Goal: Information Seeking & Learning: Learn about a topic

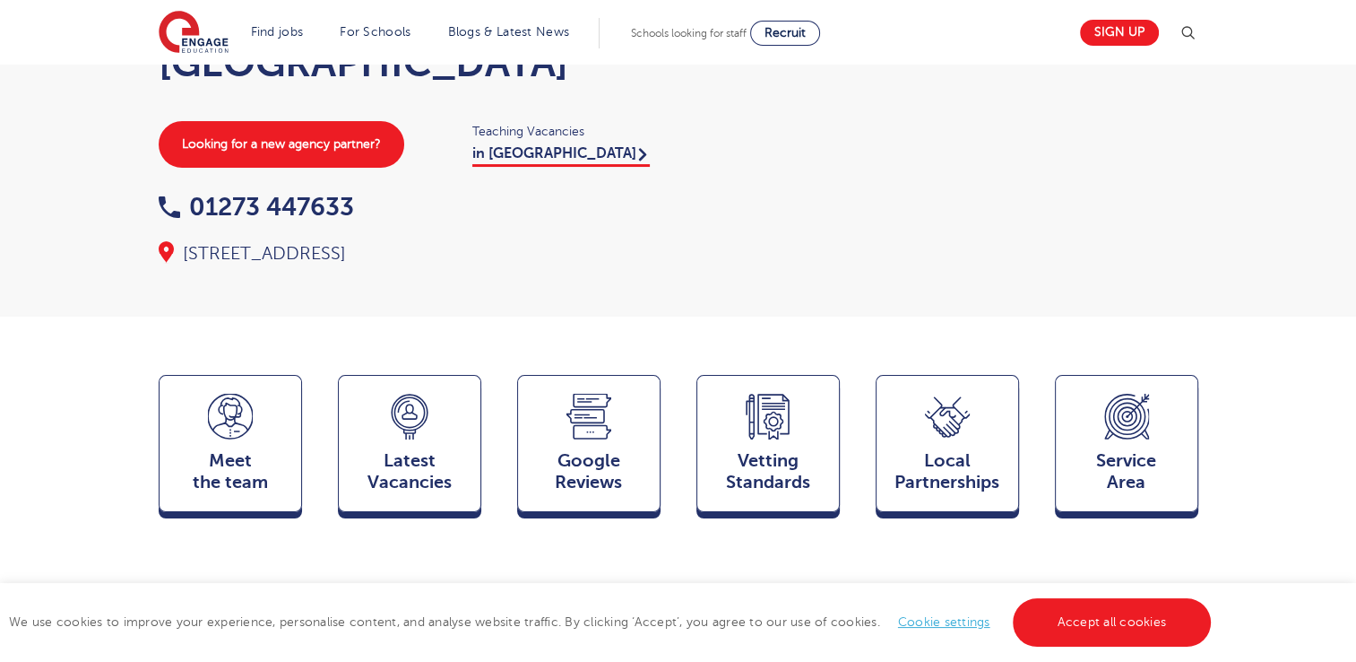
scroll to position [204, 0]
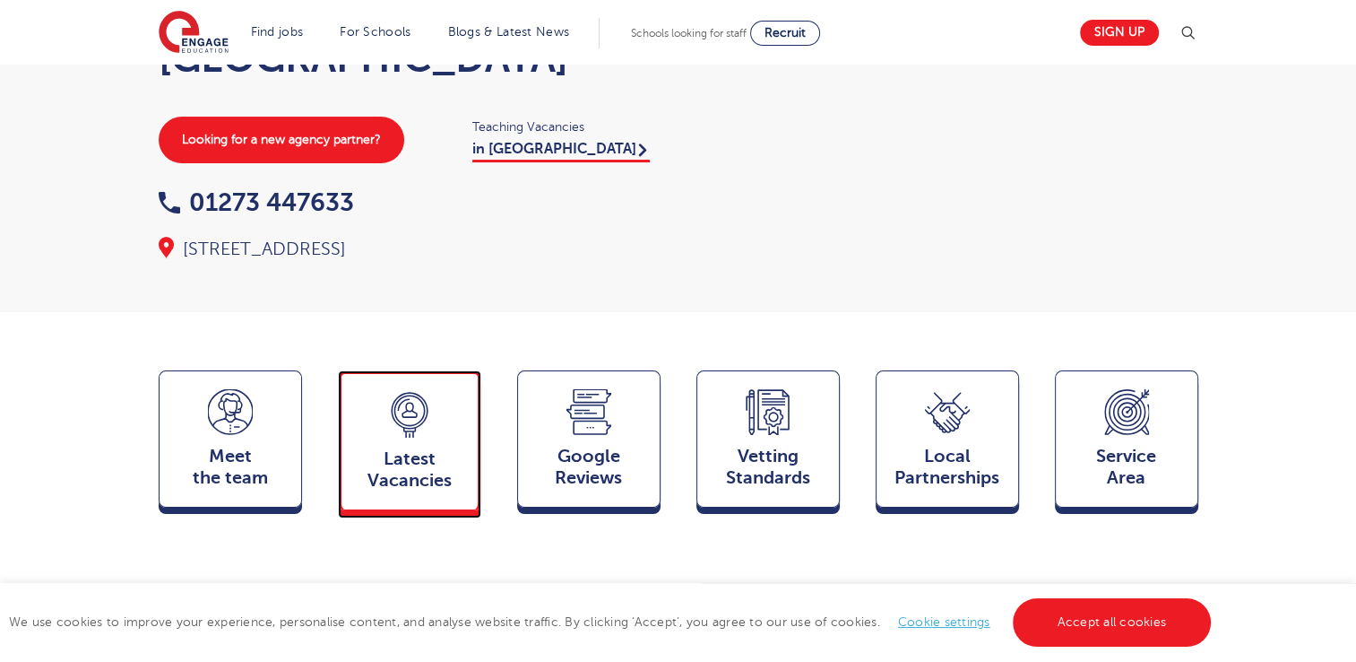
click at [473, 414] on div "Latest Vacancies Jobs" at bounding box center [409, 440] width 143 height 140
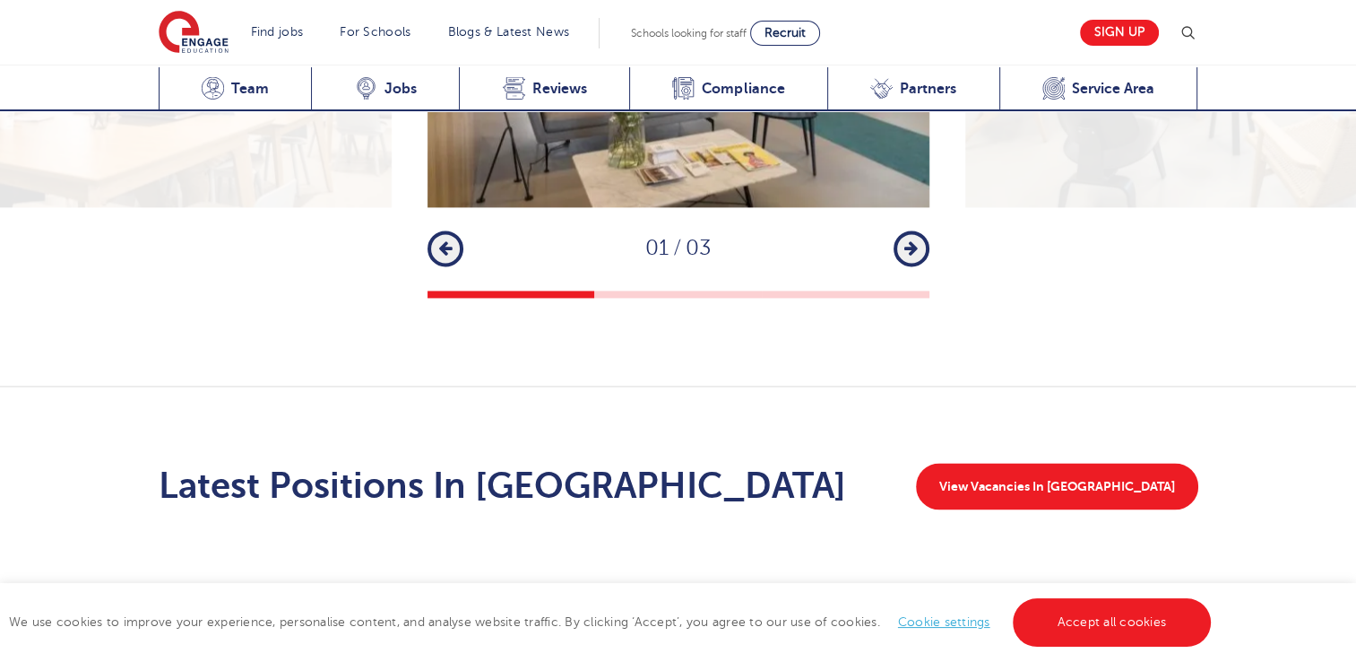
scroll to position [2652, 0]
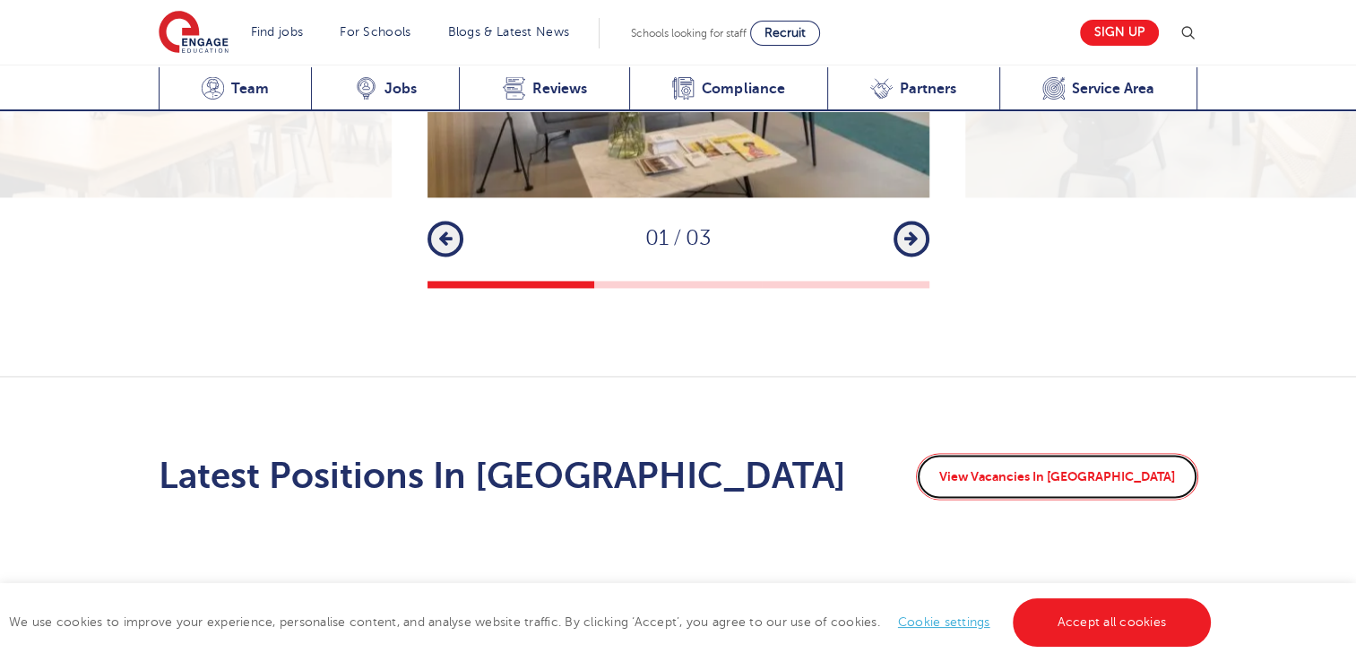
click at [1029, 453] on link "View Vacancies In Brighton" at bounding box center [1057, 476] width 282 height 47
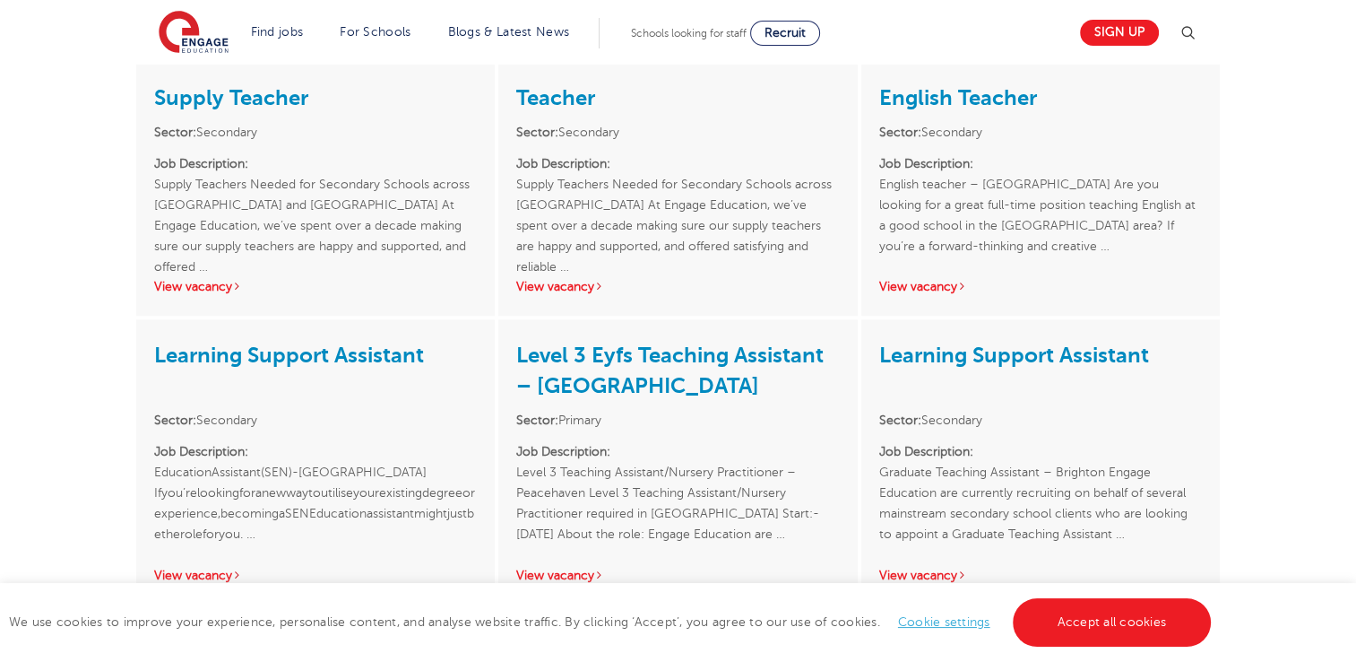
scroll to position [1608, 0]
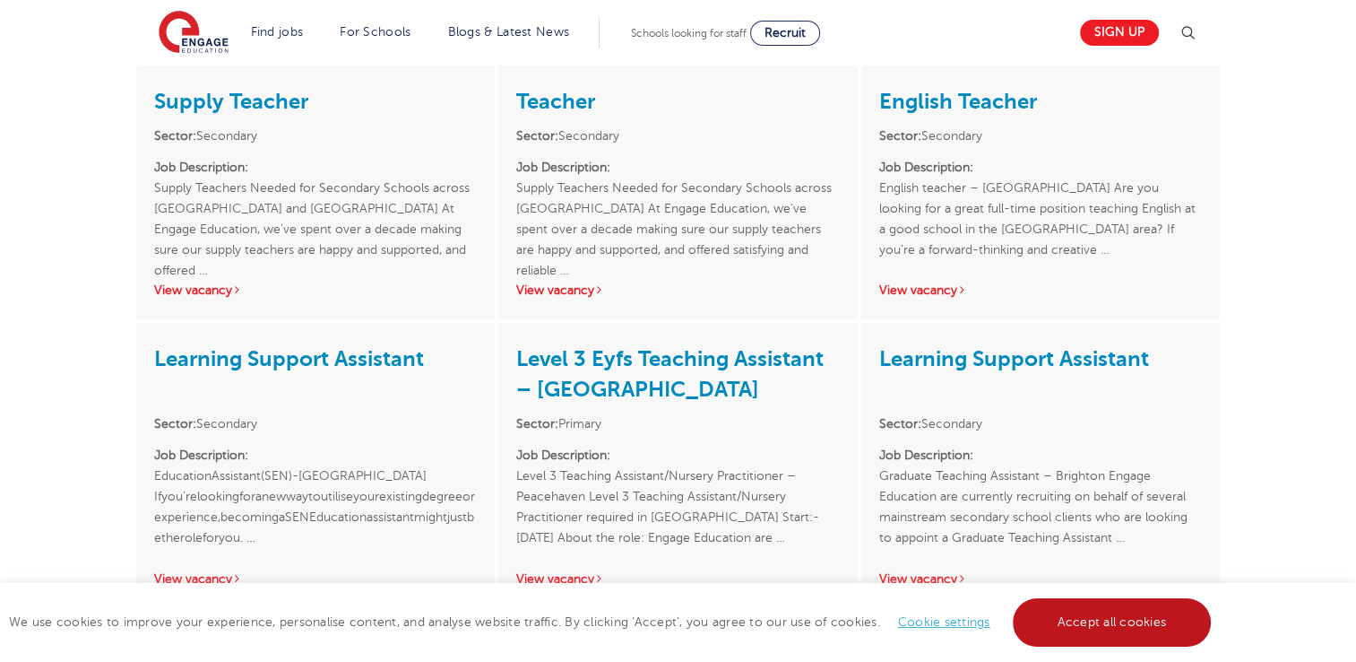
click at [1115, 632] on link "Accept all cookies" at bounding box center [1112, 622] width 199 height 48
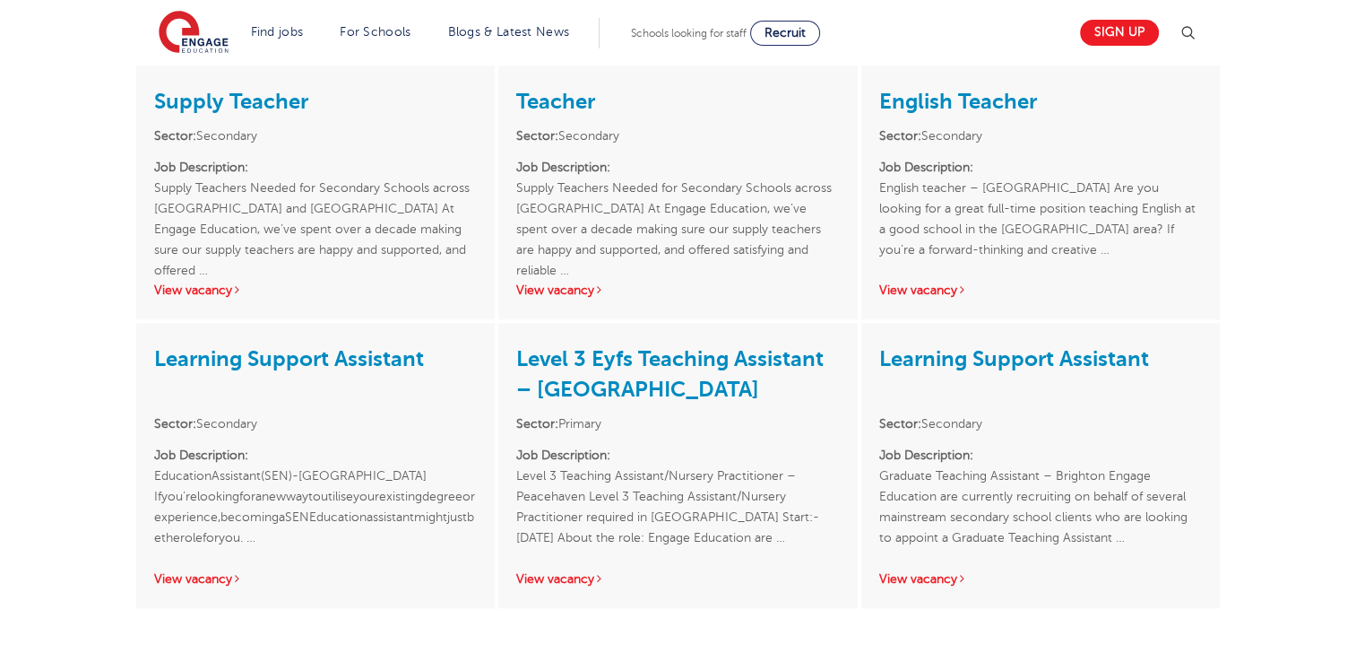
scroll to position [1535, 0]
